Goal: Information Seeking & Learning: Learn about a topic

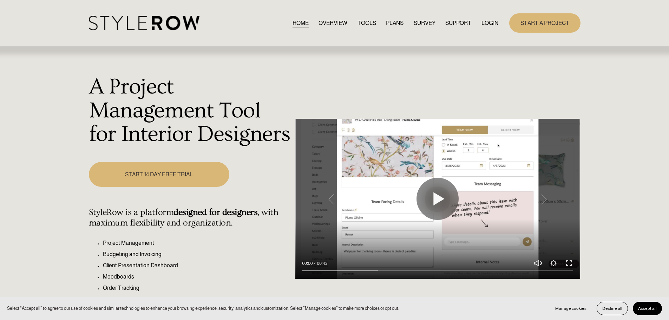
click at [334, 22] on link "OVERVIEW" at bounding box center [333, 22] width 29 height 9
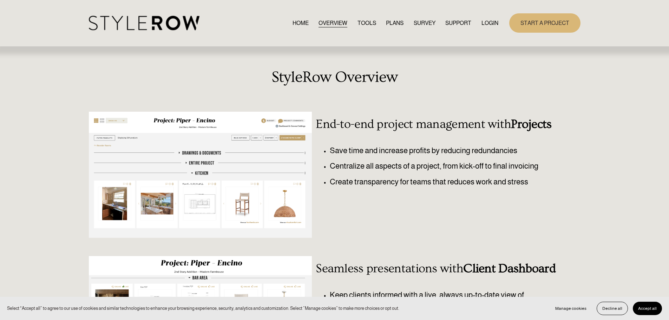
click at [393, 20] on link "PLANS" at bounding box center [395, 22] width 18 height 9
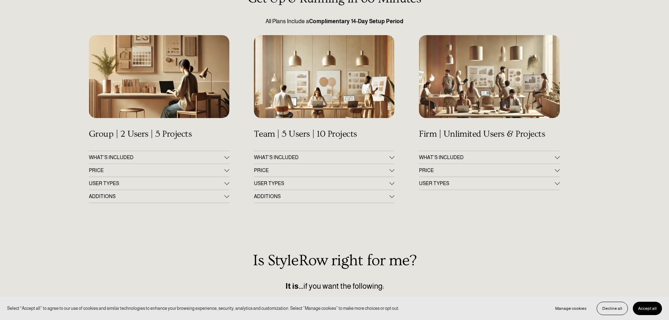
scroll to position [105, 0]
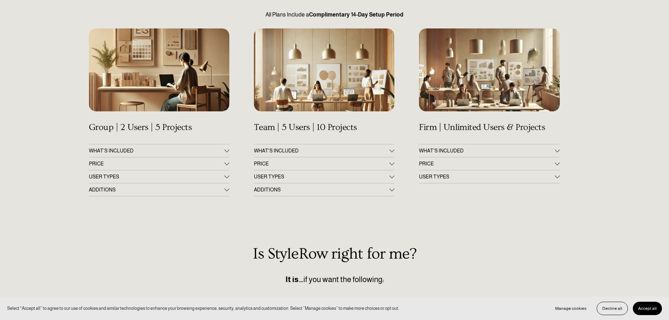
click at [228, 163] on div at bounding box center [226, 162] width 5 height 5
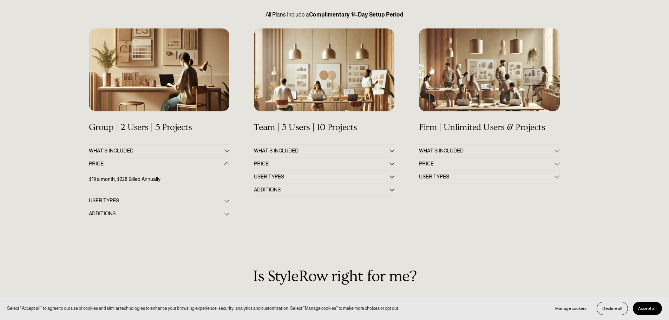
scroll to position [0, 0]
click at [224, 150] on div at bounding box center [226, 149] width 5 height 5
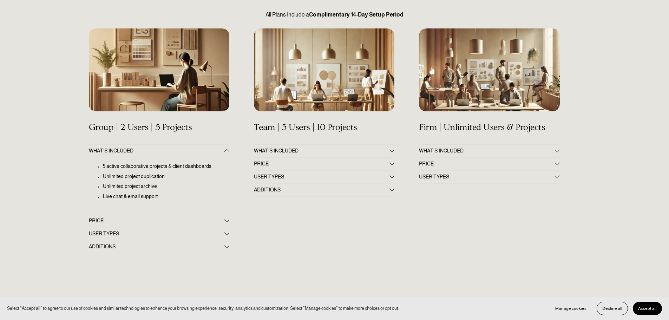
click at [558, 164] on div at bounding box center [557, 162] width 5 height 5
click at [393, 163] on div at bounding box center [392, 162] width 5 height 5
